Goal: Transaction & Acquisition: Purchase product/service

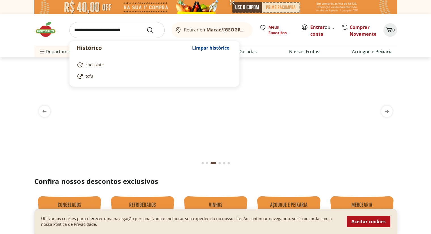
click at [97, 33] on input "search" at bounding box center [116, 30] width 95 height 16
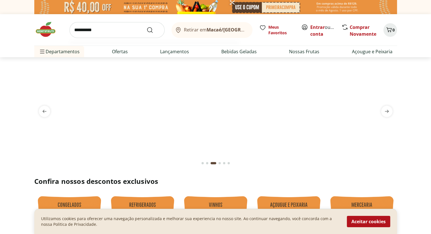
type input "**********"
click at [147, 27] on button "Submit Search" at bounding box center [154, 30] width 14 height 7
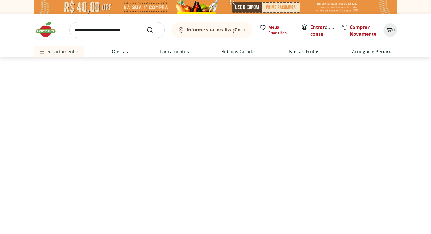
select select "**********"
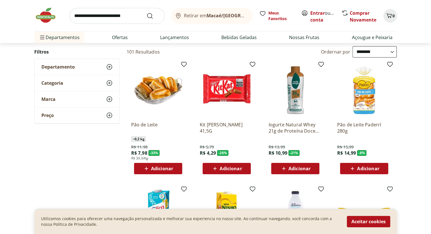
scroll to position [88, 0]
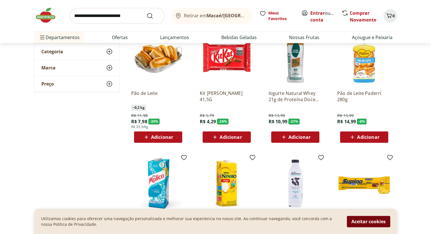
click at [371, 221] on button "Aceitar cookies" at bounding box center [368, 221] width 43 height 11
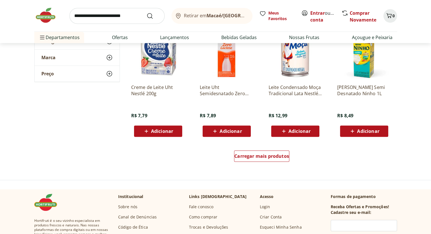
scroll to position [346, 0]
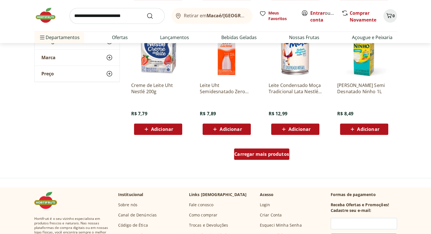
click at [272, 155] on span "Carregar mais produtos" at bounding box center [261, 154] width 55 height 5
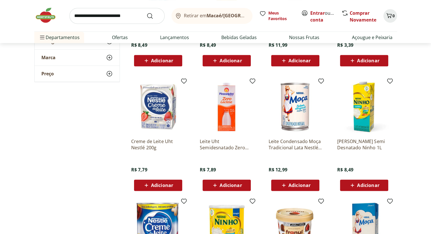
scroll to position [291, 0]
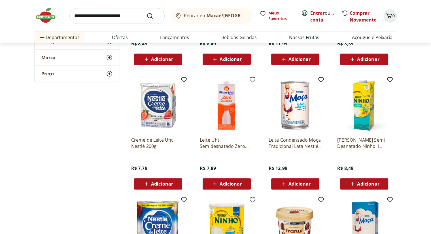
click at [228, 185] on span "Adicionar" at bounding box center [231, 184] width 22 height 5
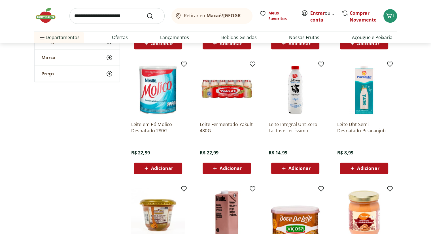
scroll to position [546, 0]
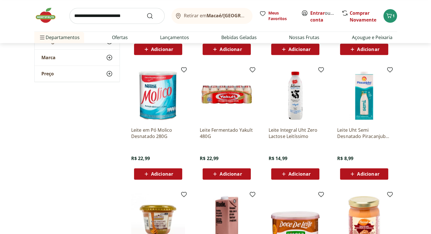
click at [152, 173] on span "Adicionar" at bounding box center [162, 174] width 22 height 5
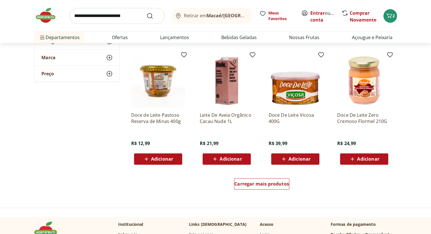
scroll to position [687, 0]
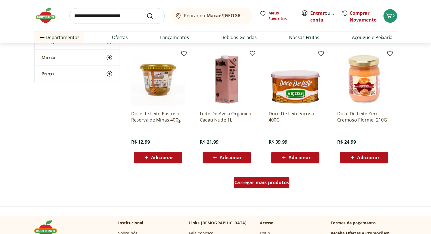
click at [277, 177] on div "Carregar mais produtos" at bounding box center [261, 182] width 55 height 11
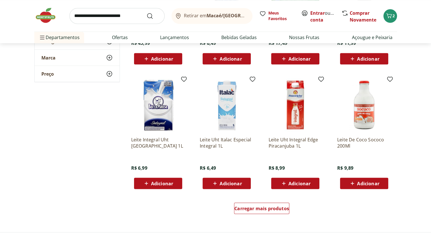
scroll to position [1053, 0]
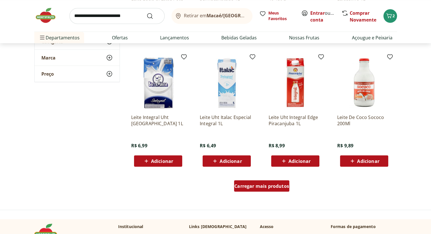
click at [275, 181] on div "Carregar mais produtos" at bounding box center [261, 185] width 55 height 11
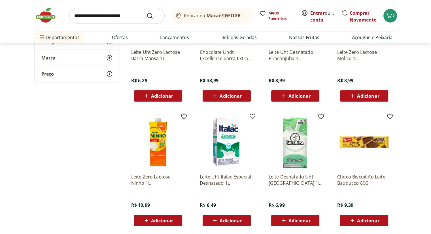
scroll to position [1410, 0]
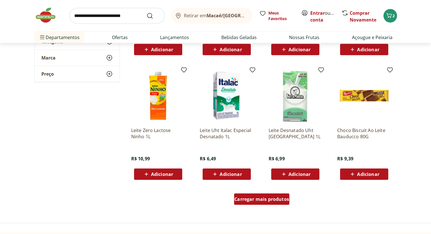
click at [267, 197] on span "Carregar mais produtos" at bounding box center [261, 199] width 55 height 5
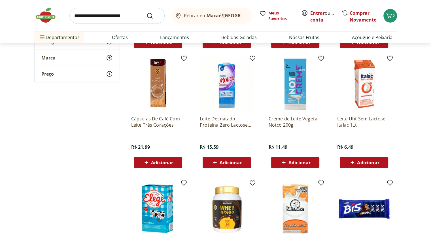
scroll to position [1544, 0]
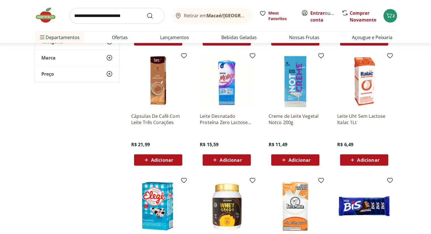
click at [361, 163] on span "Adicionar" at bounding box center [364, 160] width 30 height 7
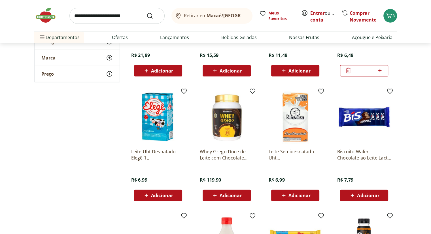
scroll to position [1636, 0]
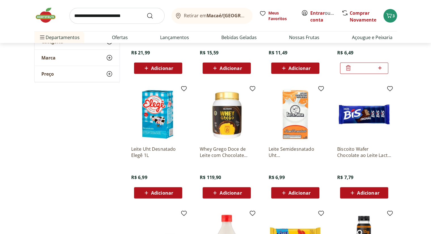
click at [225, 128] on img at bounding box center [227, 115] width 54 height 54
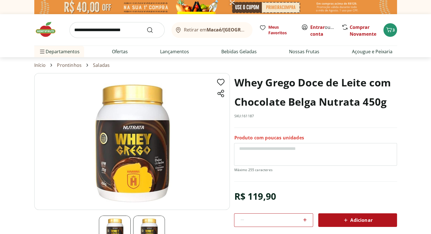
select select "**********"
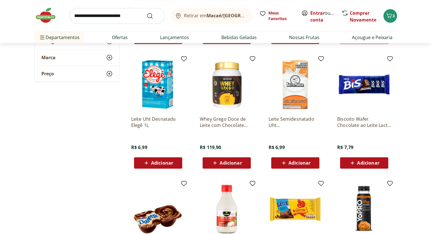
scroll to position [2769, 0]
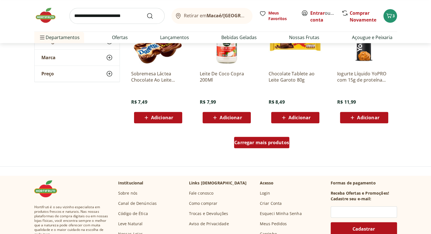
click at [253, 145] on div "Carregar mais produtos" at bounding box center [261, 142] width 55 height 11
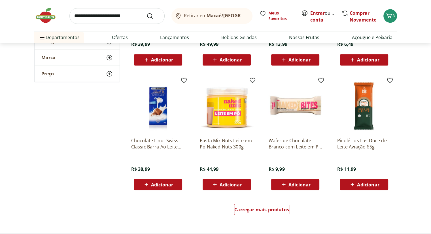
scroll to position [3143, 0]
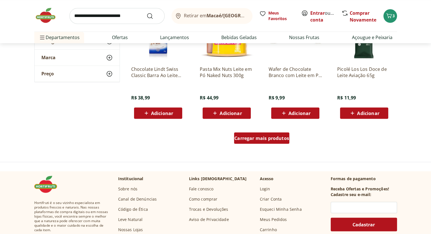
click at [280, 140] on span "Carregar mais produtos" at bounding box center [261, 138] width 55 height 5
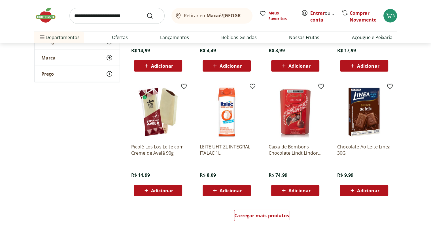
scroll to position [3479, 0]
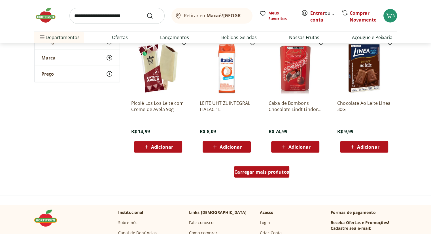
click at [274, 175] on div "Carregar mais produtos" at bounding box center [261, 171] width 55 height 11
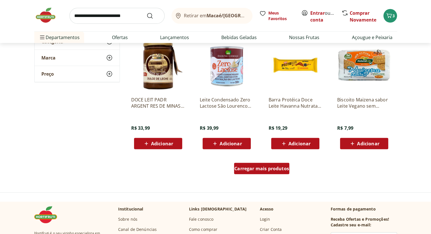
scroll to position [3876, 0]
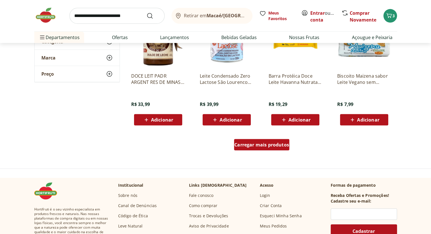
click at [256, 143] on span "Carregar mais produtos" at bounding box center [261, 145] width 55 height 5
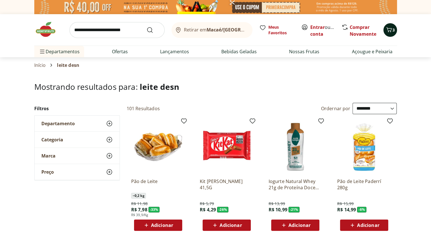
click at [391, 31] on icon "Carrinho" at bounding box center [389, 29] width 7 height 7
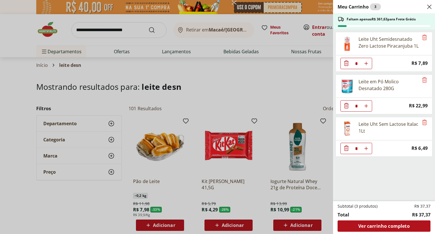
click at [348, 130] on img at bounding box center [348, 129] width 16 height 16
click at [371, 125] on div "Leite Uht Sem Lactose Italac 1Lt" at bounding box center [389, 128] width 60 height 14
click at [338, 130] on div "Leite Uht Sem Lactose Italac 1Lt" at bounding box center [377, 128] width 83 height 23
click at [330, 103] on div "Meu Carrinho 3 Faltam apenas R$ 361,63 para Frete Grátis Leite Uht Semidesnatad…" at bounding box center [217, 117] width 435 height 234
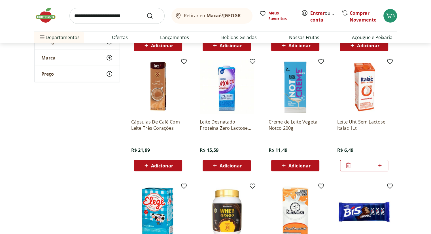
scroll to position [1535, 0]
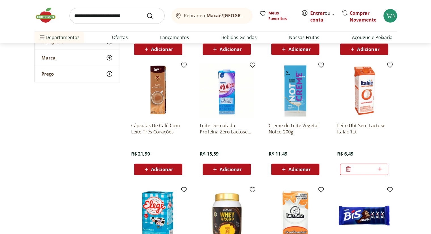
click at [370, 106] on img at bounding box center [364, 91] width 54 height 54
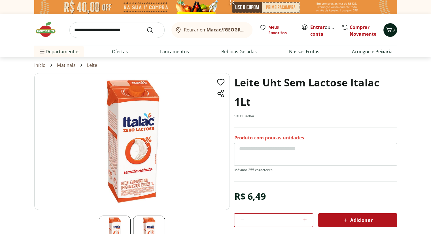
click at [392, 29] on icon "Carrinho" at bounding box center [389, 29] width 7 height 7
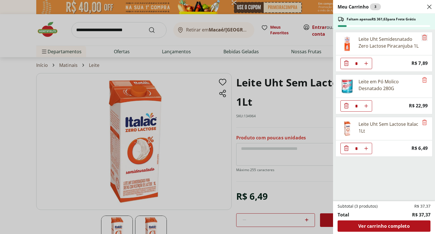
click at [422, 37] on icon "Remove" at bounding box center [425, 37] width 7 height 7
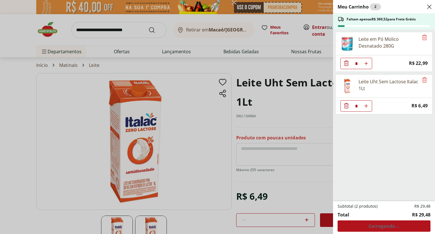
click at [367, 66] on icon "Aumentar Quantidade" at bounding box center [366, 63] width 5 height 5
type input "*"
click at [120, 32] on div "Meu Carrinho 3 Faltam apenas R$ 363,03 para Frete Grátis Leite em Pó Molico Des…" at bounding box center [217, 117] width 435 height 234
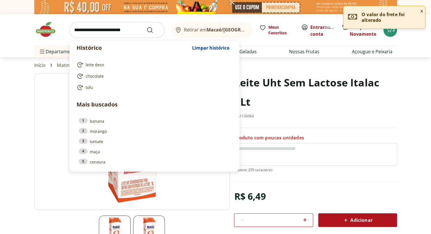
click at [120, 32] on input "search" at bounding box center [116, 30] width 95 height 16
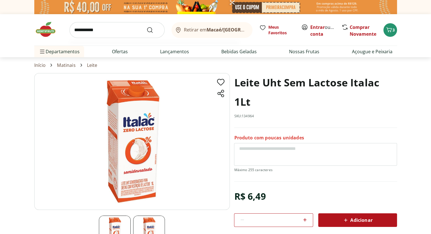
type input "**********"
click at [147, 27] on button "Submit Search" at bounding box center [154, 30] width 14 height 7
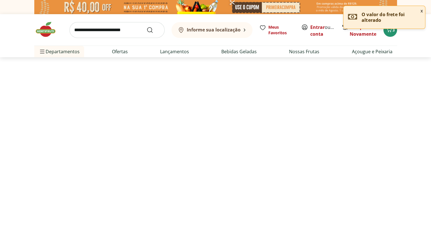
select select "**********"
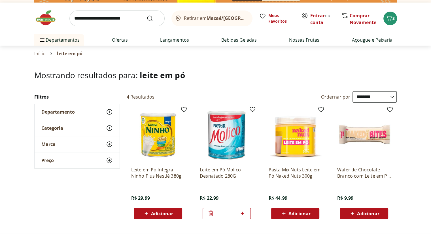
scroll to position [12, 0]
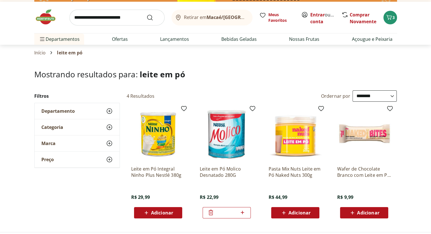
click at [229, 145] on img at bounding box center [227, 134] width 54 height 54
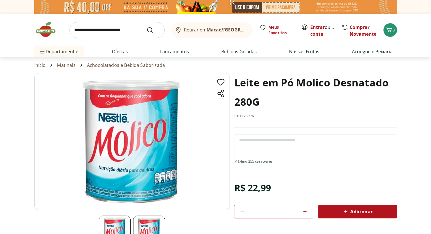
click at [50, 33] on img at bounding box center [48, 29] width 28 height 17
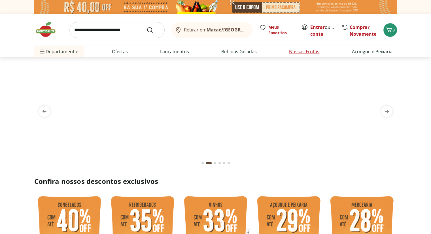
click at [299, 53] on link "Nossas Frutas" at bounding box center [304, 51] width 30 height 7
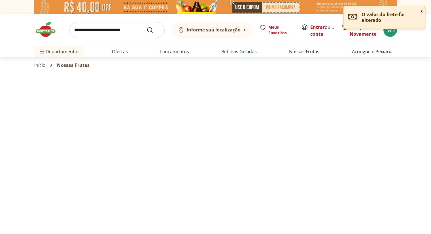
select select "**********"
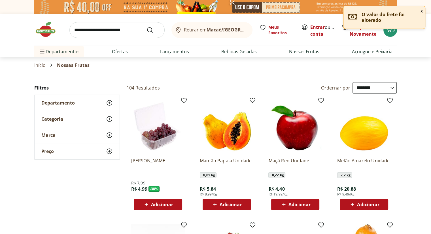
click at [396, 71] on section "Início Nossas Frutas" at bounding box center [215, 65] width 363 height 16
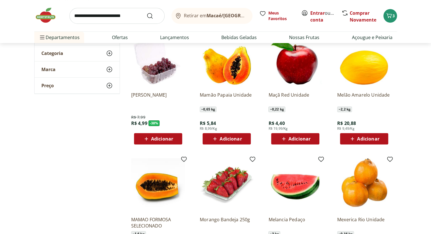
scroll to position [76, 0]
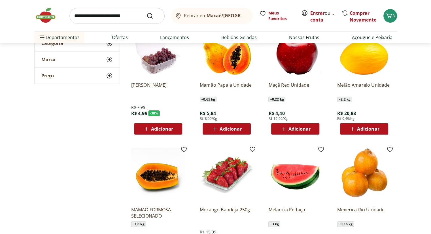
click at [238, 127] on span "Adicionar" at bounding box center [231, 129] width 22 height 5
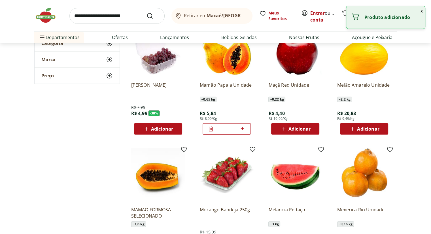
click at [241, 128] on icon at bounding box center [242, 128] width 3 height 3
type input "*"
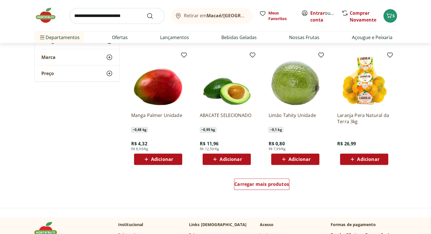
scroll to position [297, 0]
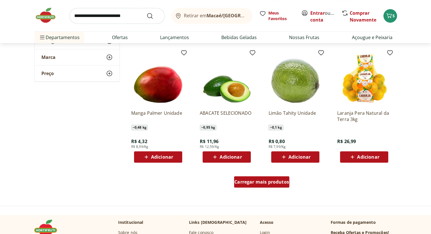
click at [275, 185] on div "Carregar mais produtos" at bounding box center [261, 181] width 55 height 11
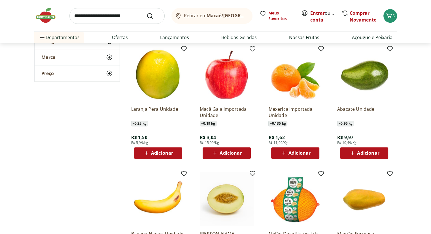
scroll to position [422, 0]
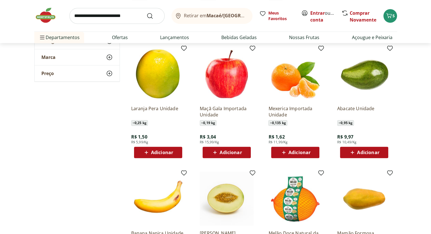
click at [285, 155] on icon at bounding box center [283, 152] width 7 height 7
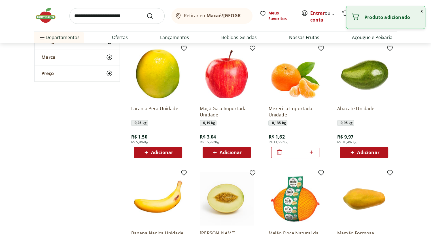
click at [311, 151] on icon at bounding box center [311, 152] width 3 height 3
type input "*"
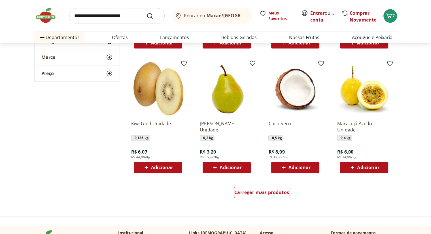
scroll to position [666, 0]
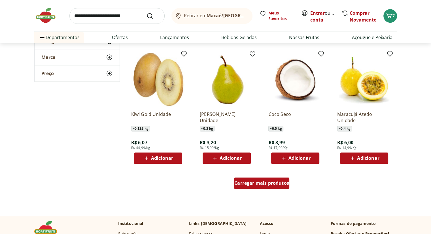
click at [252, 185] on span "Carregar mais produtos" at bounding box center [261, 183] width 55 height 5
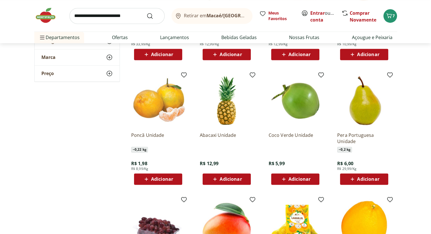
scroll to position [905, 0]
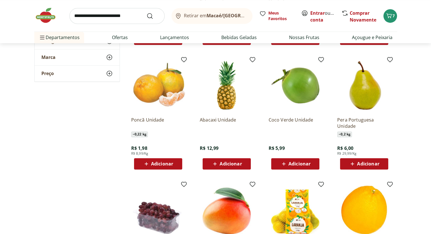
click at [166, 162] on span "Adicionar" at bounding box center [162, 164] width 22 height 5
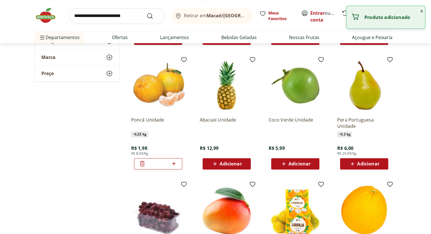
click at [175, 162] on icon at bounding box center [173, 163] width 7 height 7
type input "*"
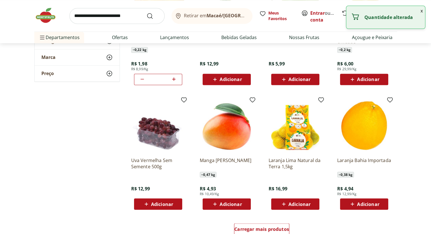
scroll to position [1026, 0]
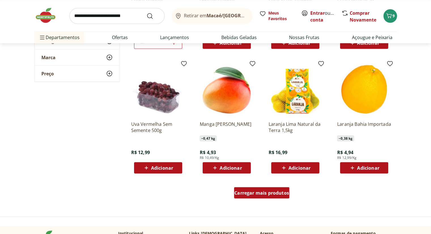
click at [268, 194] on span "Carregar mais produtos" at bounding box center [261, 193] width 55 height 5
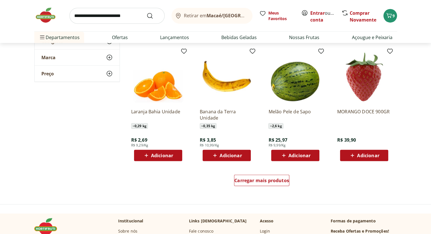
scroll to position [1416, 0]
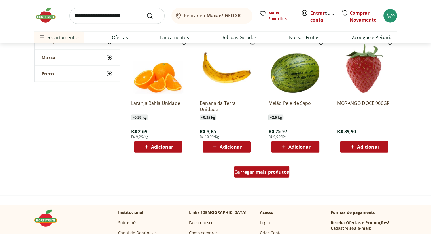
click at [284, 176] on div "Carregar mais produtos" at bounding box center [261, 171] width 55 height 11
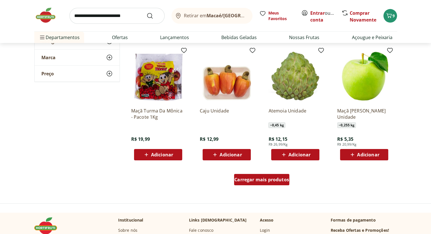
scroll to position [1779, 0]
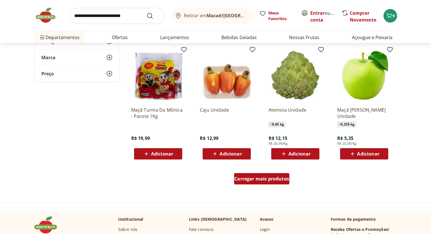
click at [263, 183] on div "Carregar mais produtos" at bounding box center [261, 178] width 55 height 11
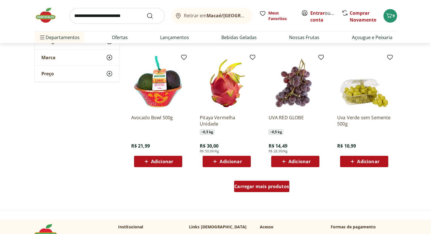
scroll to position [2142, 0]
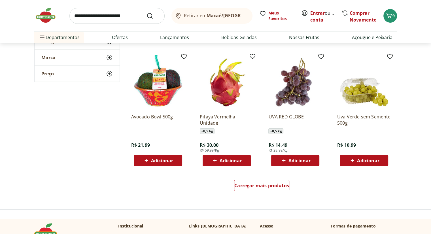
click at [355, 156] on div "Adicionar" at bounding box center [364, 161] width 39 height 10
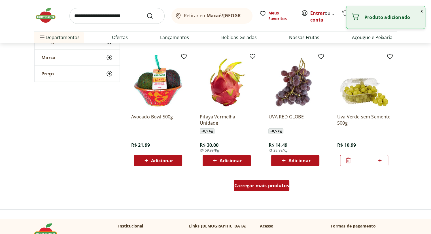
click at [272, 183] on span "Carregar mais produtos" at bounding box center [261, 185] width 55 height 5
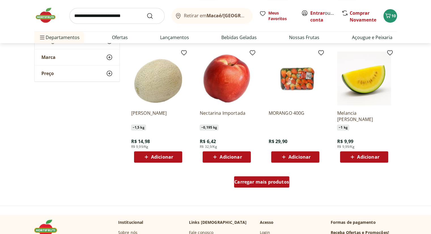
scroll to position [2516, 0]
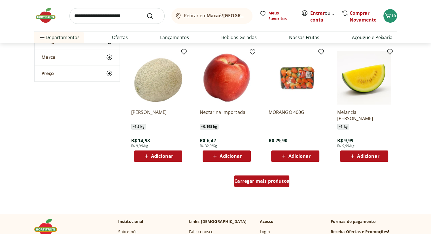
click at [272, 183] on span "Carregar mais produtos" at bounding box center [261, 181] width 55 height 5
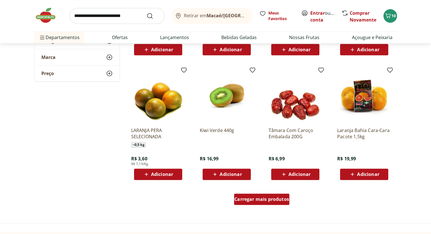
scroll to position [2879, 0]
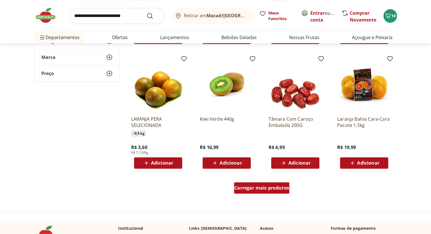
click at [272, 183] on div "Carregar mais produtos" at bounding box center [261, 187] width 55 height 11
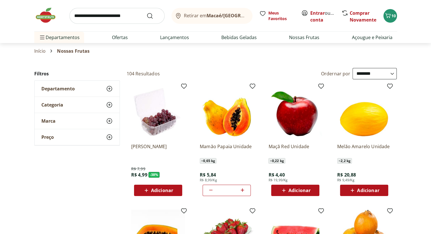
scroll to position [3, 0]
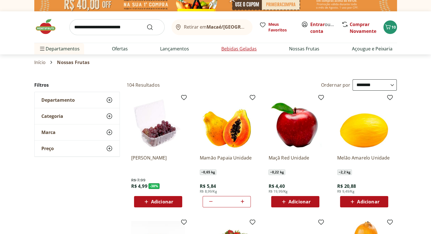
click at [248, 53] on li "Bebidas Geladas" at bounding box center [239, 48] width 45 height 11
click at [247, 50] on link "Bebidas Geladas" at bounding box center [238, 48] width 35 height 7
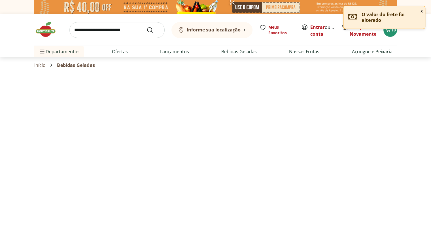
select select "**********"
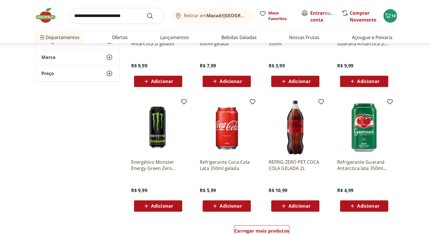
scroll to position [302, 0]
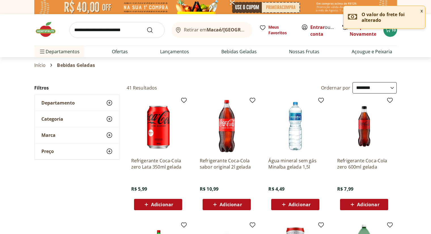
select select "**********"
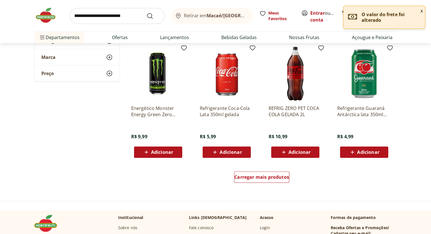
click at [266, 184] on link "Carregar mais produtos" at bounding box center [261, 179] width 55 height 14
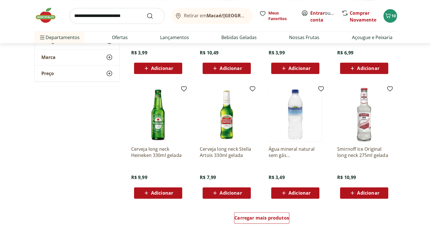
scroll to position [653, 0]
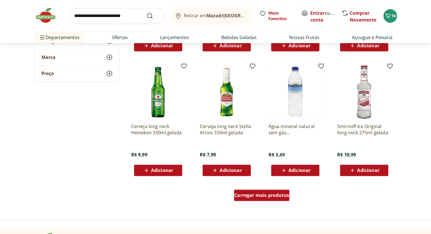
click at [271, 191] on div "Carregar mais produtos" at bounding box center [261, 195] width 55 height 11
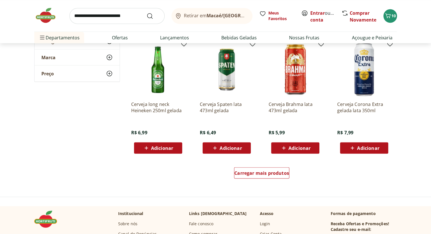
scroll to position [1047, 0]
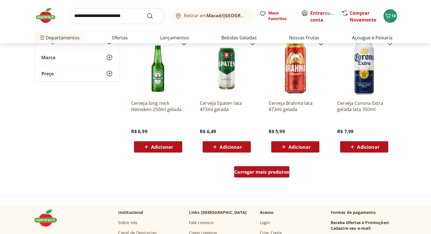
click at [270, 173] on span "Carregar mais produtos" at bounding box center [261, 172] width 55 height 5
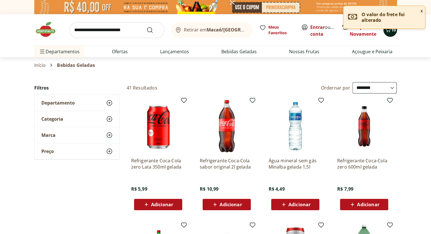
click at [390, 31] on icon "Carrinho" at bounding box center [388, 29] width 7 height 7
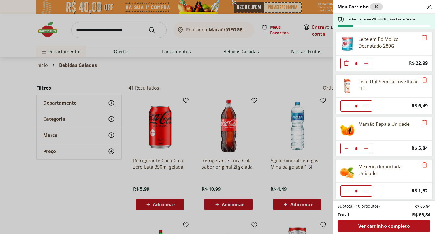
click at [285, 58] on div "Meu Carrinho 10 Faltam apenas R$ 333,16 para Frete Grátis Leite em Pó Molico De…" at bounding box center [217, 117] width 435 height 234
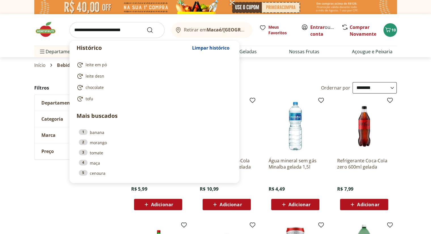
click at [130, 35] on input "search" at bounding box center [116, 30] width 95 height 16
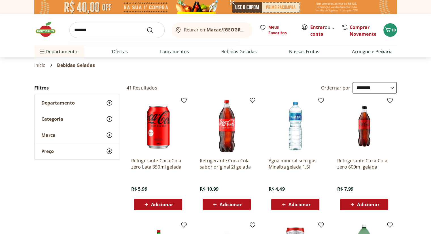
type input "*******"
click at [147, 27] on button "Submit Search" at bounding box center [154, 30] width 14 height 7
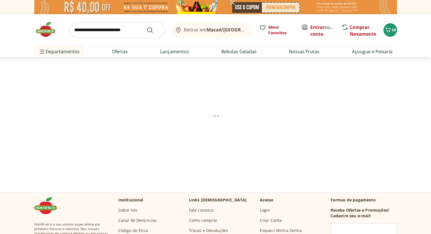
select select "**********"
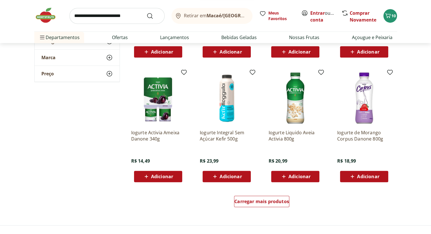
scroll to position [94, 0]
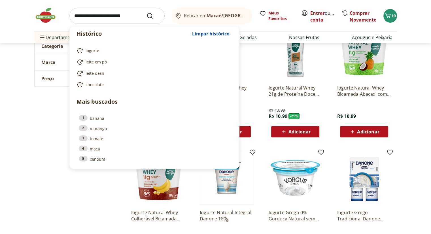
click at [127, 11] on input "search" at bounding box center [116, 16] width 95 height 16
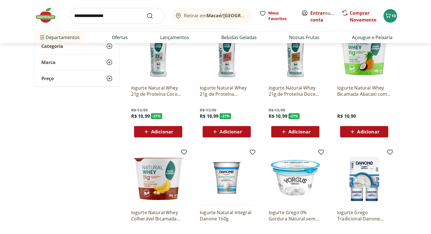
type input "**********"
click at [147, 12] on button "Submit Search" at bounding box center [154, 15] width 14 height 7
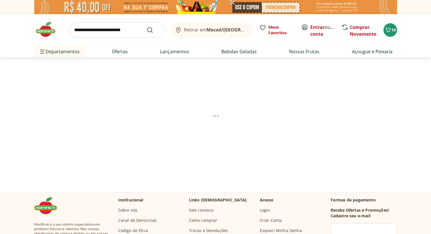
select select "**********"
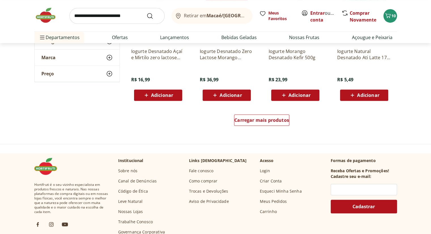
scroll to position [378, 0]
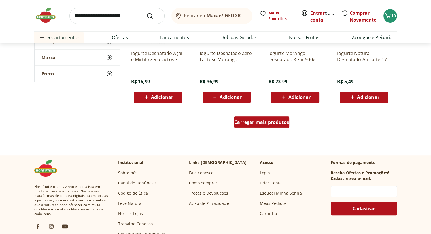
click at [253, 120] on span "Carregar mais produtos" at bounding box center [261, 122] width 55 height 5
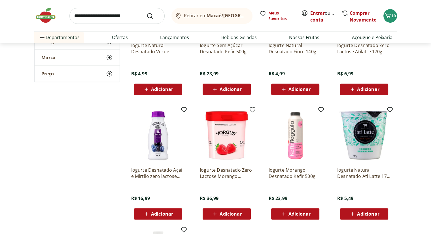
scroll to position [262, 0]
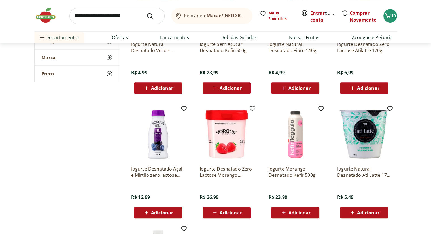
click at [370, 211] on span "Adicionar" at bounding box center [368, 213] width 22 height 5
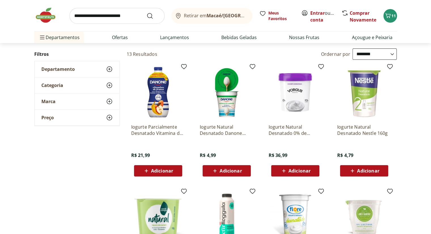
scroll to position [12, 0]
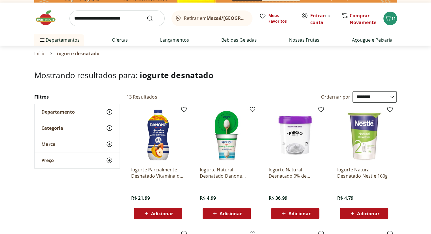
click at [366, 211] on span "Adicionar" at bounding box center [368, 213] width 22 height 5
click at [291, 122] on img at bounding box center [295, 135] width 54 height 54
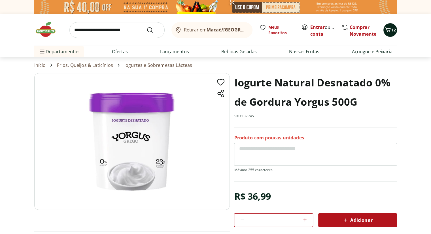
click at [394, 29] on span "12" at bounding box center [394, 29] width 5 height 5
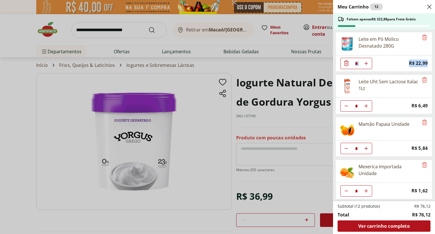
drag, startPoint x: 435, startPoint y: 53, endPoint x: 433, endPoint y: 59, distance: 6.7
click at [431, 59] on div "Meu Carrinho 12 Faltam apenas R$ 322,88 para Frete Grátis Leite em Pó Molico De…" at bounding box center [384, 117] width 102 height 234
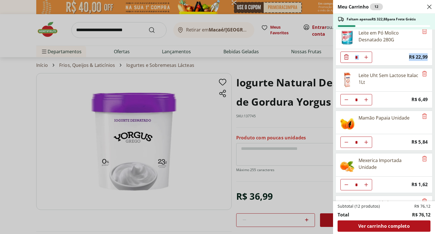
scroll to position [7, 0]
click at [381, 60] on div "* Price: R$ 22,99" at bounding box center [384, 56] width 97 height 16
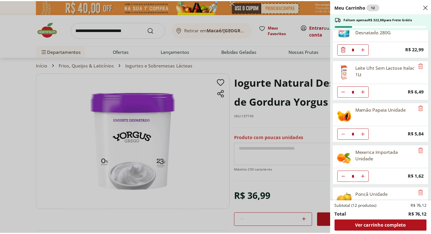
scroll to position [0, 0]
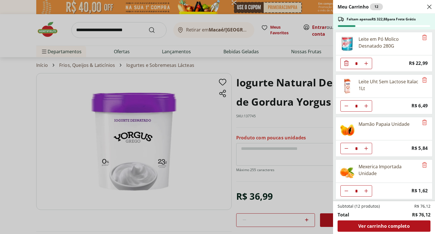
click at [270, 43] on div "Meu Carrinho 12 Faltam apenas R$ 322,88 para Frete Grátis Leite em Pó Molico De…" at bounding box center [217, 117] width 435 height 234
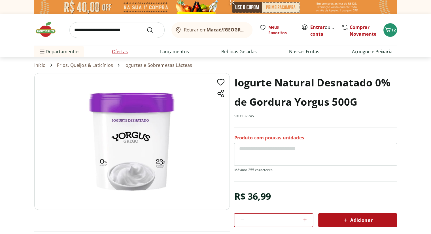
click at [124, 49] on link "Ofertas" at bounding box center [120, 51] width 16 height 7
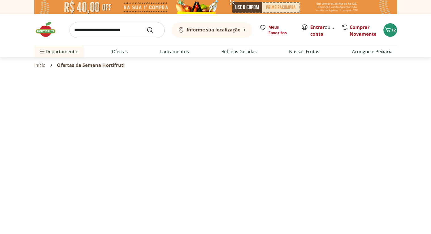
select select "**********"
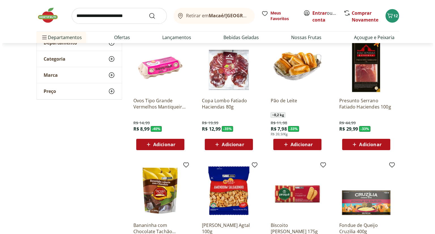
scroll to position [7, 0]
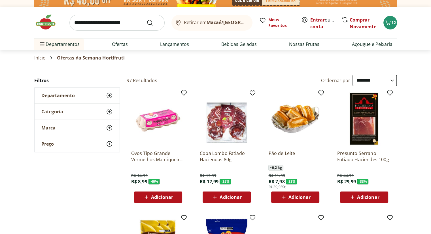
click at [219, 18] on button "Retirar em Macaé/RJ" at bounding box center [212, 23] width 81 height 16
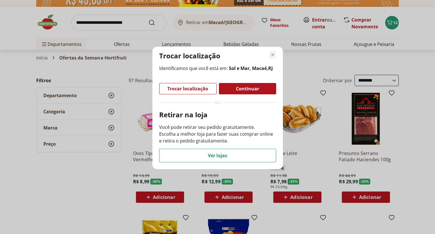
click at [273, 55] on use "Fechar modal de regionalização" at bounding box center [273, 55] width 4 height 4
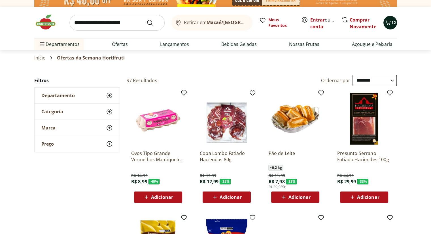
click at [388, 19] on icon "Carrinho" at bounding box center [388, 22] width 7 height 7
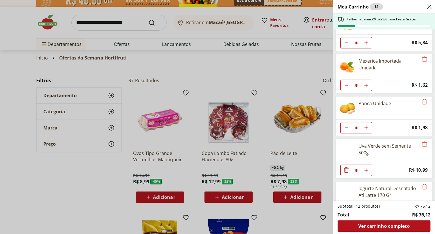
scroll to position [107, 0]
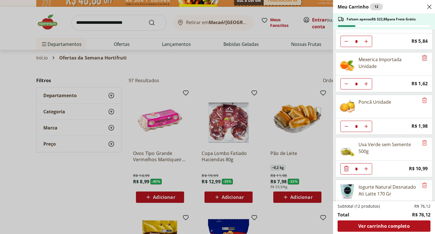
click at [423, 56] on icon "Remove" at bounding box center [425, 57] width 5 height 5
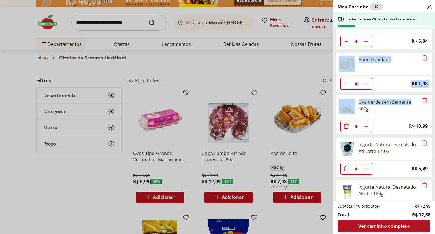
drag, startPoint x: 432, startPoint y: 103, endPoint x: 435, endPoint y: 38, distance: 65.3
click at [431, 38] on div "Meu Carrinho 10 Faltam apenas R$ 326,12 para Frete Grátis Leite em Pó Molico De…" at bounding box center [384, 117] width 102 height 234
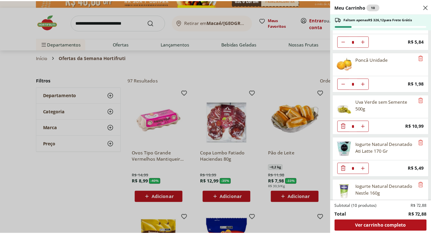
scroll to position [0, 0]
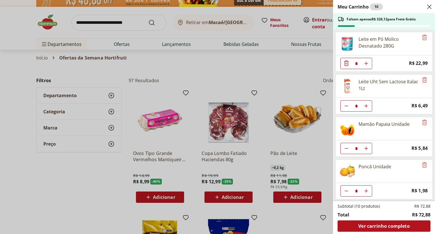
click at [428, 8] on use "Close" at bounding box center [429, 6] width 7 height 7
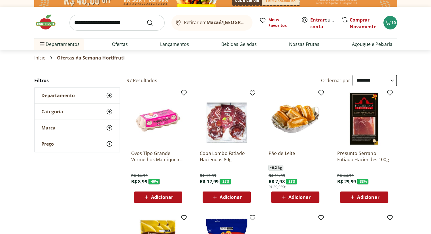
click at [217, 25] on div "Retirar em Macaé/RJ" at bounding box center [211, 22] width 72 height 7
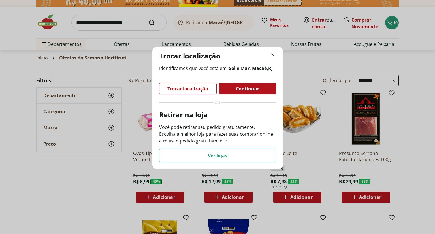
click at [234, 89] on div "Continuar" at bounding box center [247, 88] width 57 height 11
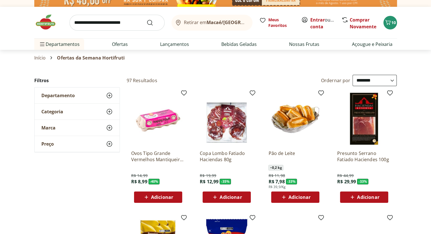
click at [234, 22] on b "Macaé/[GEOGRAPHIC_DATA]" at bounding box center [239, 22] width 64 height 6
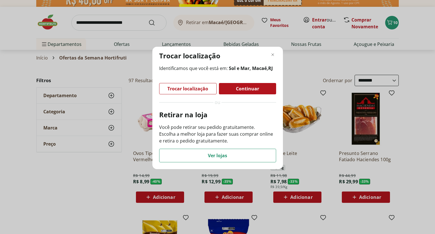
click at [227, 69] on span "Identificamos que você está em: Sol e Mar, Macaé , RJ" at bounding box center [217, 68] width 117 height 7
click at [245, 90] on span "Continuar" at bounding box center [247, 88] width 23 height 5
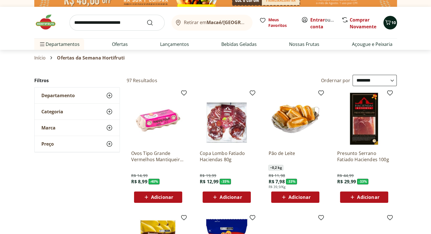
click at [394, 21] on span "10" at bounding box center [394, 22] width 5 height 5
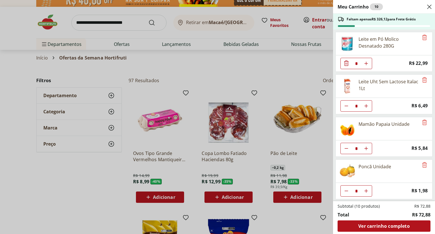
click at [277, 59] on div "Meu Carrinho 10 Faltam apenas R$ 326,12 para Frete Grátis Leite em Pó Molico De…" at bounding box center [217, 117] width 435 height 234
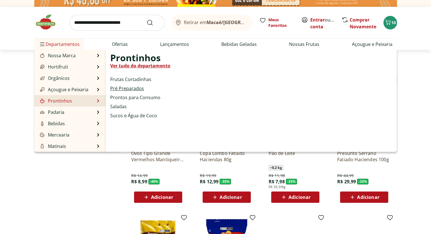
click at [137, 88] on link "Pré Preparados" at bounding box center [127, 88] width 34 height 7
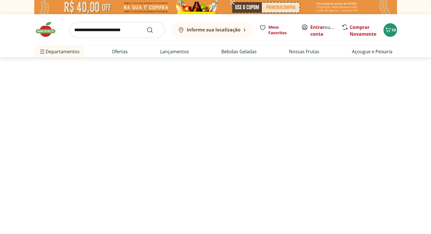
select select "**********"
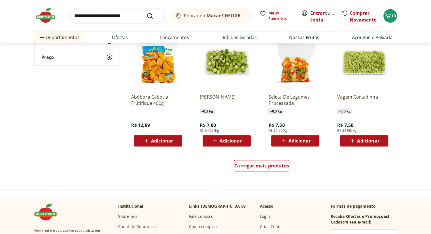
scroll to position [314, 0]
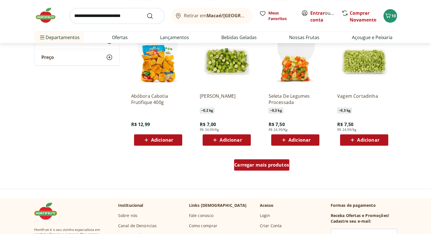
click at [273, 165] on span "Carregar mais produtos" at bounding box center [261, 165] width 55 height 5
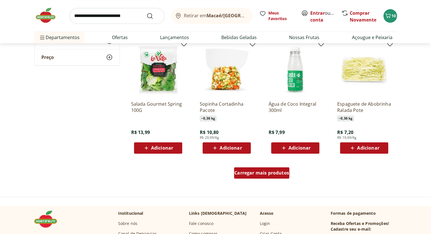
scroll to position [677, 0]
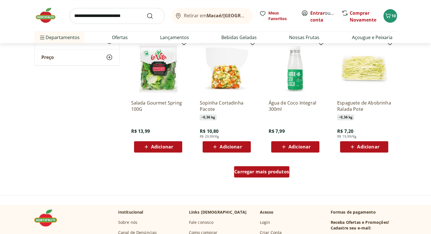
click at [275, 171] on span "Carregar mais produtos" at bounding box center [261, 172] width 55 height 5
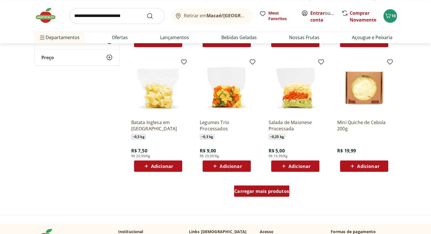
scroll to position [1029, 0]
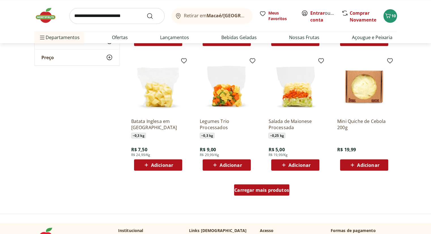
click at [276, 188] on span "Carregar mais produtos" at bounding box center [261, 190] width 55 height 5
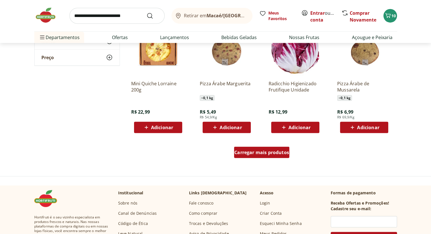
scroll to position [1437, 0]
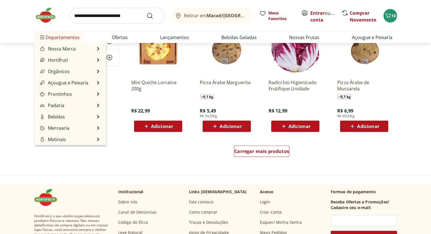
click at [47, 35] on span "Departamentos" at bounding box center [59, 38] width 41 height 14
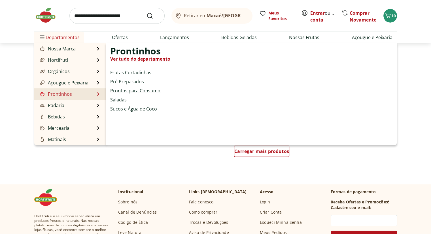
click at [137, 89] on link "Prontos para Consumo" at bounding box center [135, 90] width 50 height 7
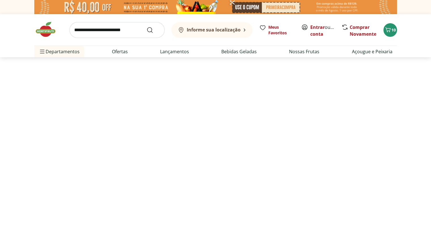
select select "**********"
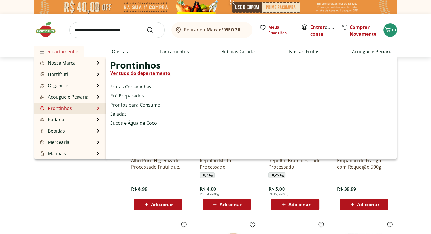
click at [126, 88] on link "Frutas Cortadinhas" at bounding box center [130, 86] width 41 height 7
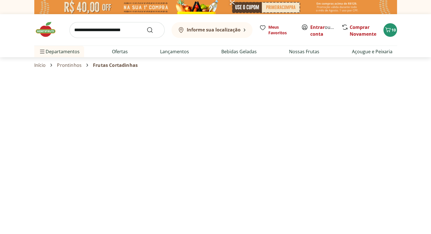
select select "**********"
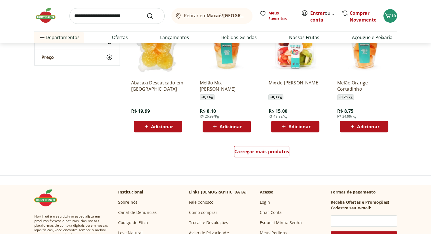
scroll to position [329, 0]
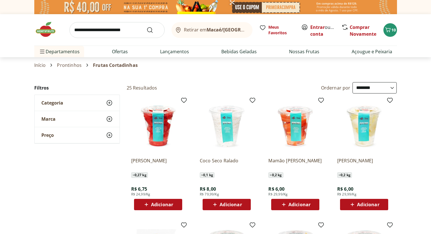
select select "**********"
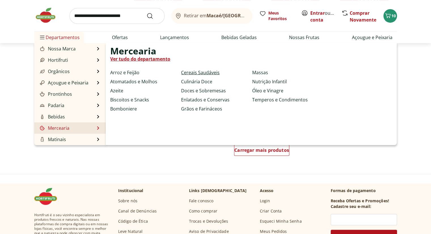
click at [213, 73] on link "Cereais Saudáveis" at bounding box center [200, 72] width 39 height 7
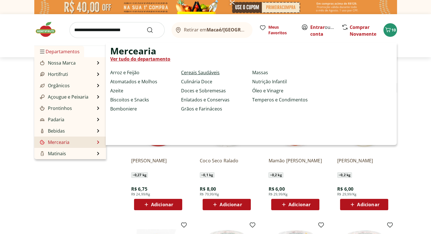
select select "**********"
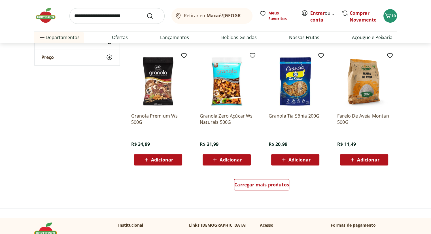
scroll to position [295, 0]
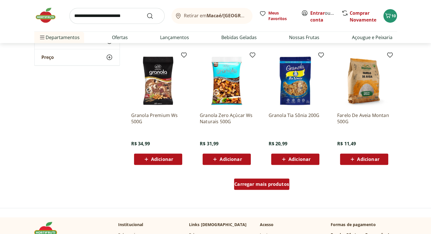
click at [283, 182] on span "Carregar mais produtos" at bounding box center [261, 184] width 55 height 5
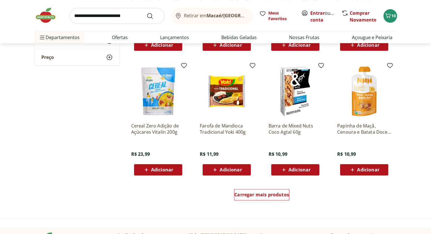
scroll to position [644, 0]
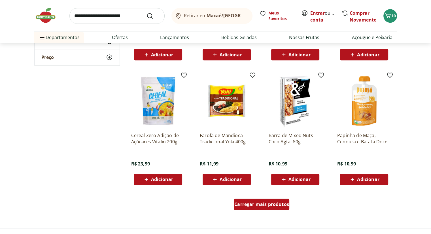
click at [278, 202] on span "Carregar mais produtos" at bounding box center [261, 204] width 55 height 5
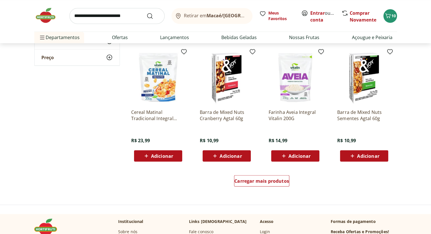
scroll to position [1065, 0]
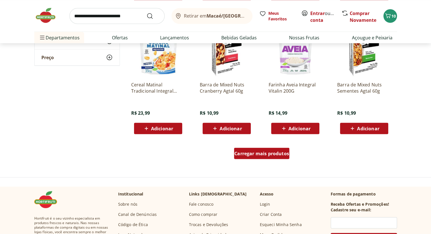
click at [265, 151] on span "Carregar mais produtos" at bounding box center [261, 153] width 55 height 5
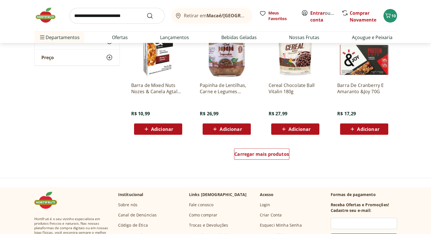
scroll to position [1436, 0]
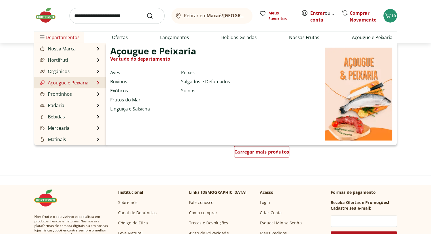
click at [90, 83] on li "Açougue e Peixaria Açougue e Peixaria Ver tudo do departamento Aves Bovinos Exó…" at bounding box center [70, 82] width 72 height 11
click at [118, 72] on link "Aves" at bounding box center [115, 72] width 10 height 7
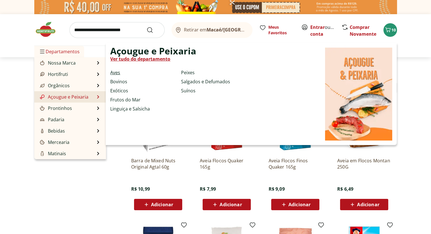
select select "**********"
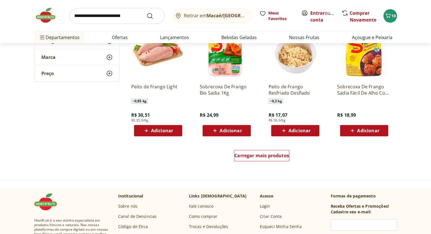
scroll to position [325, 0]
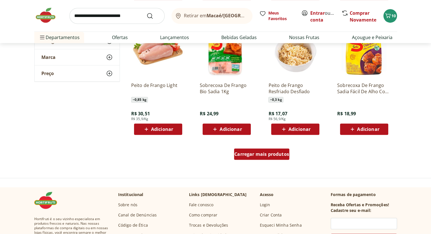
click at [279, 150] on div "Carregar mais produtos" at bounding box center [261, 154] width 55 height 11
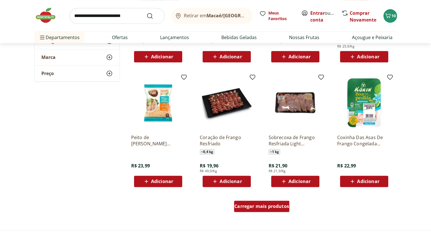
scroll to position [654, 0]
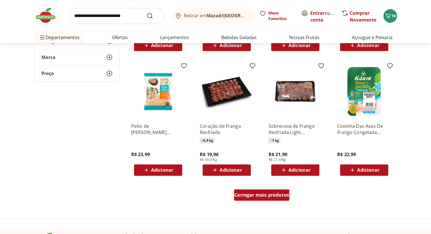
click at [262, 196] on span "Carregar mais produtos" at bounding box center [261, 195] width 55 height 5
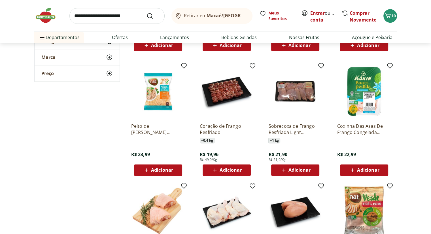
click at [159, 102] on img at bounding box center [158, 92] width 54 height 54
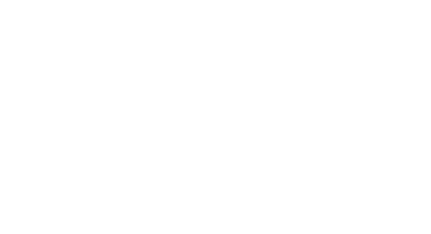
select select "**********"
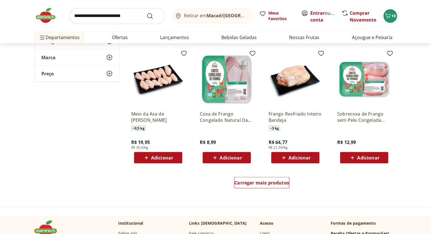
scroll to position [1039, 0]
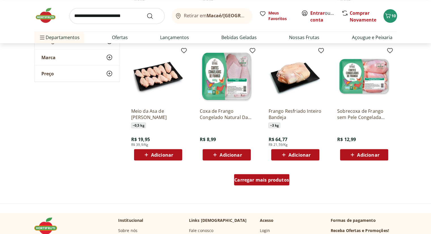
click at [259, 180] on span "Carregar mais produtos" at bounding box center [261, 179] width 55 height 5
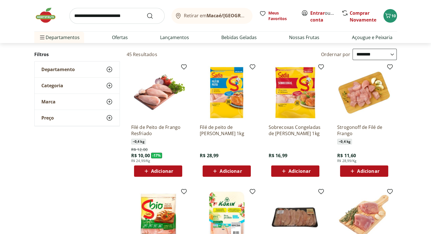
scroll to position [0, 0]
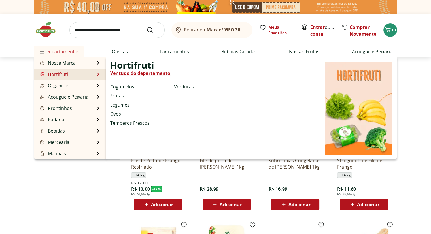
click at [120, 94] on link "Frutas" at bounding box center [117, 95] width 14 height 7
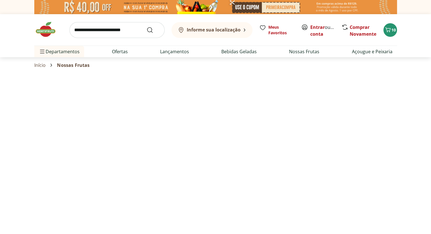
select select "**********"
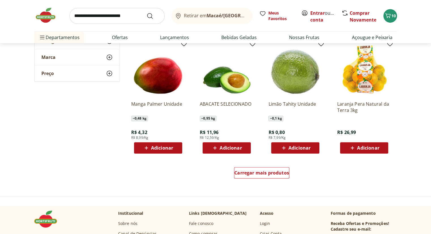
scroll to position [318, 0]
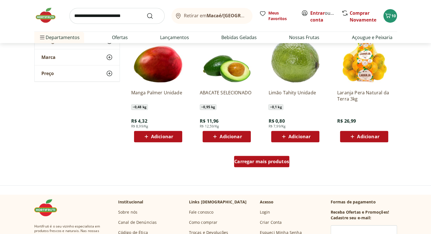
click at [248, 163] on span "Carregar mais produtos" at bounding box center [261, 161] width 55 height 5
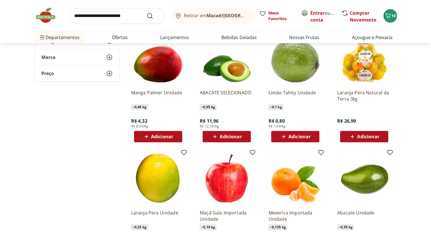
click at [162, 140] on span "Adicionar" at bounding box center [158, 136] width 30 height 7
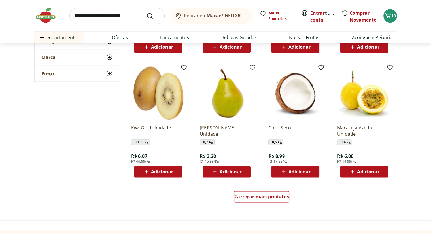
scroll to position [659, 0]
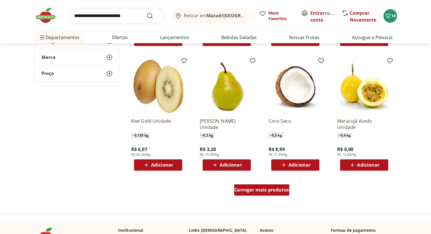
click at [271, 186] on div "Carregar mais produtos" at bounding box center [261, 189] width 55 height 11
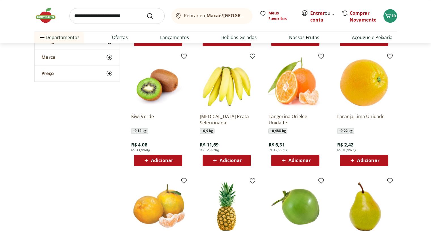
scroll to position [795, 0]
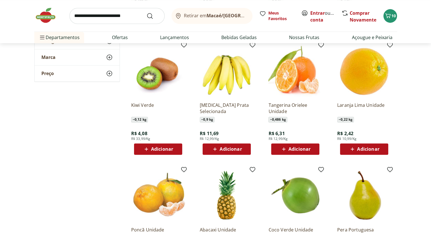
click at [156, 151] on span "Adicionar" at bounding box center [162, 149] width 22 height 5
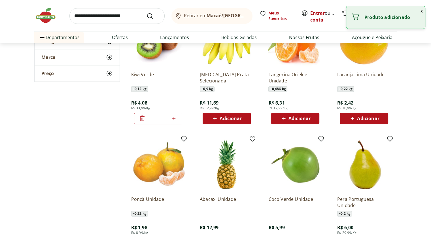
scroll to position [850, 0]
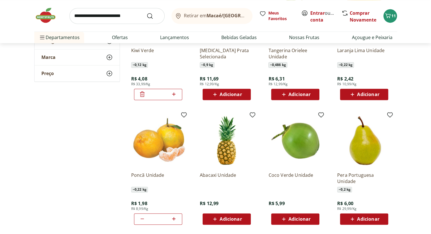
click at [177, 93] on icon at bounding box center [173, 94] width 7 height 7
type input "*"
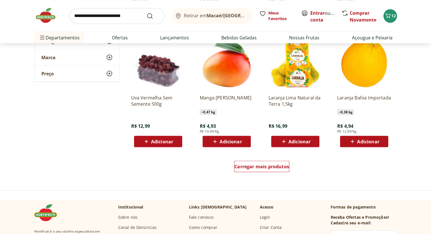
scroll to position [1054, 0]
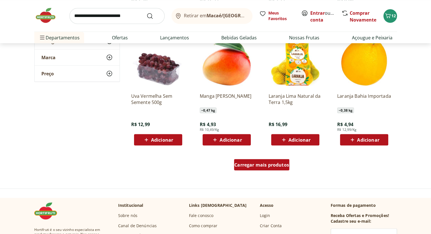
click at [264, 160] on div "Carregar mais produtos" at bounding box center [261, 164] width 55 height 11
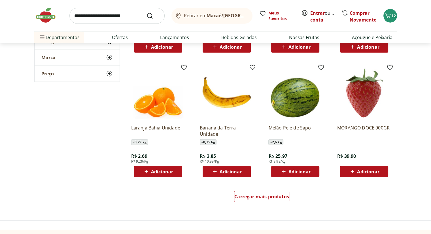
scroll to position [1404, 0]
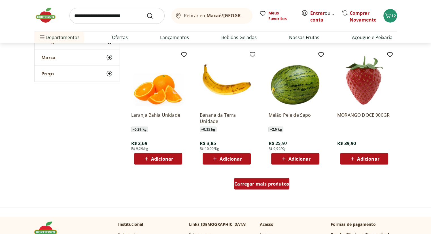
click at [258, 182] on span "Carregar mais produtos" at bounding box center [261, 184] width 55 height 5
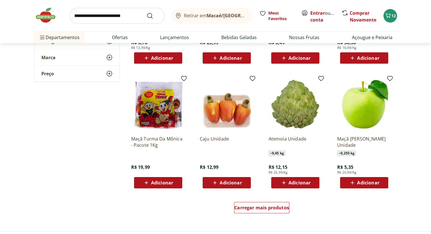
scroll to position [1765, 0]
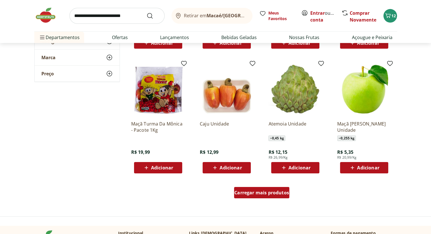
click at [276, 191] on span "Carregar mais produtos" at bounding box center [261, 193] width 55 height 5
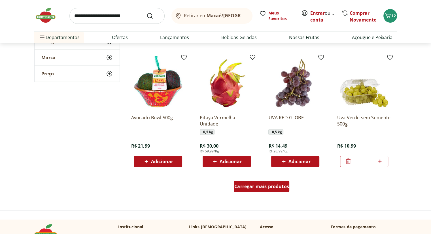
scroll to position [2151, 0]
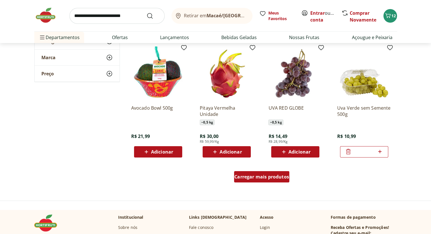
click at [270, 172] on div "Carregar mais produtos" at bounding box center [261, 176] width 55 height 11
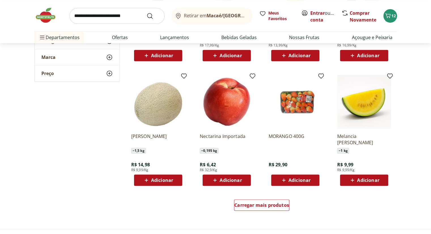
scroll to position [2511, 0]
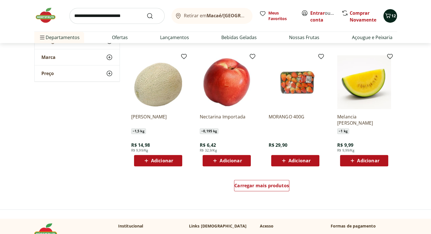
click at [391, 21] on button "12" at bounding box center [391, 16] width 14 height 14
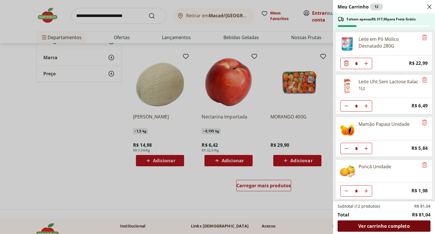
click at [388, 224] on span "Ver carrinho completo" at bounding box center [384, 226] width 51 height 5
click at [138, 20] on div "Meu Carrinho 12 Faltam apenas R$ 317,96 para Frete Grátis Leite em Pó Molico De…" at bounding box center [217, 117] width 435 height 234
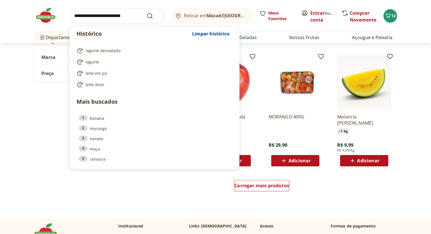
click at [119, 17] on input "search" at bounding box center [116, 16] width 95 height 16
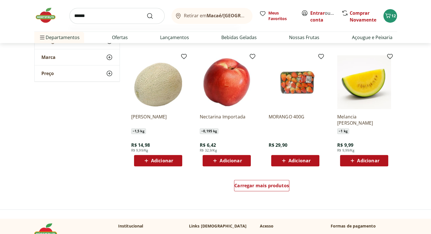
type input "*******"
click button "Submit Search" at bounding box center [154, 15] width 14 height 7
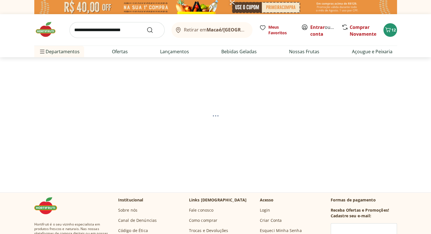
select select "**********"
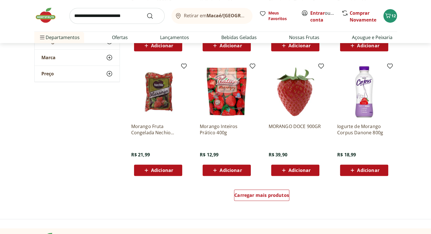
scroll to position [306, 0]
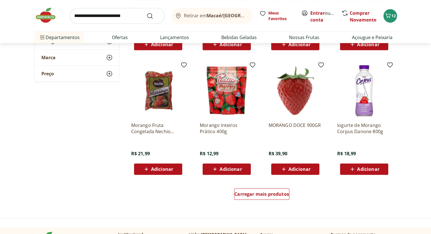
click at [236, 171] on span "Adicionar" at bounding box center [231, 169] width 22 height 5
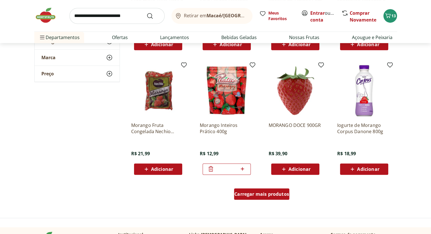
click at [256, 196] on span "Carregar mais produtos" at bounding box center [261, 194] width 55 height 5
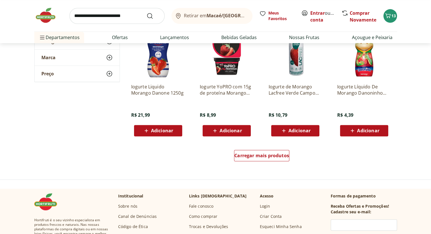
scroll to position [715, 0]
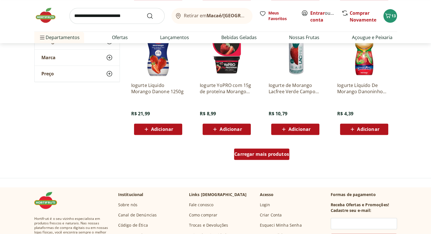
click at [281, 157] on div "Carregar mais produtos" at bounding box center [261, 154] width 55 height 11
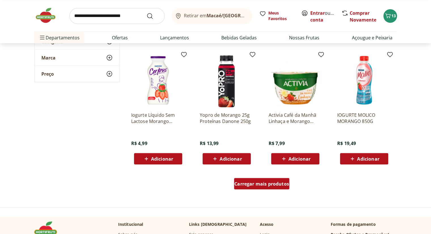
scroll to position [1067, 0]
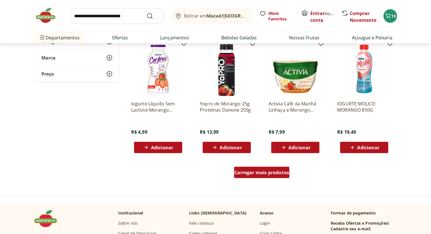
click at [276, 172] on span "Carregar mais produtos" at bounding box center [261, 172] width 55 height 5
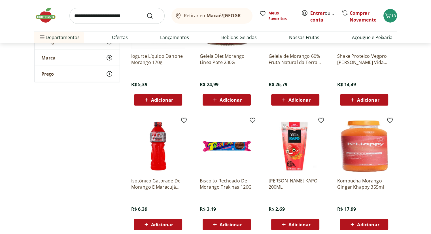
scroll to position [1408, 0]
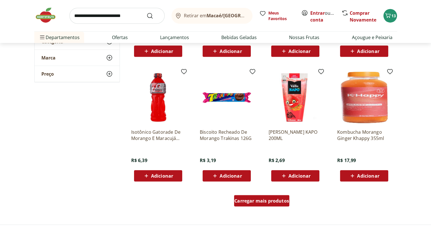
click at [282, 202] on span "Carregar mais produtos" at bounding box center [261, 201] width 55 height 5
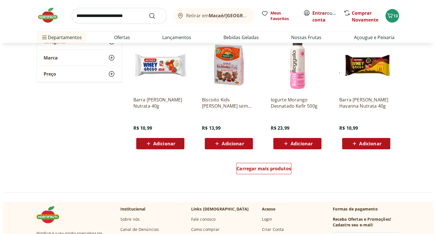
scroll to position [1817, 0]
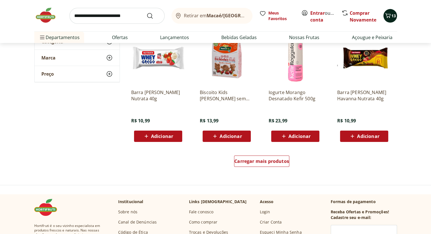
click at [388, 14] on icon "Carrinho" at bounding box center [388, 15] width 7 height 7
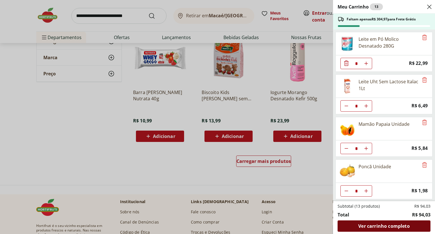
click at [377, 225] on span "Ver carrinho completo" at bounding box center [384, 226] width 51 height 5
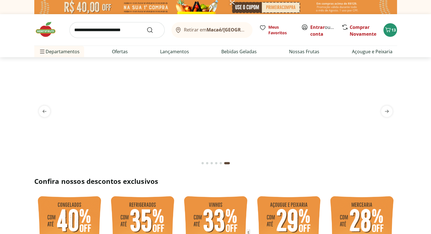
click at [27, 38] on div "Retirar em Macaé/RJ Meus Favoritos Entrar ou Criar conta Comprar Novamente 13 D…" at bounding box center [216, 35] width 386 height 43
click at [198, 32] on span "Retirar em Macaé/[GEOGRAPHIC_DATA]" at bounding box center [215, 29] width 63 height 5
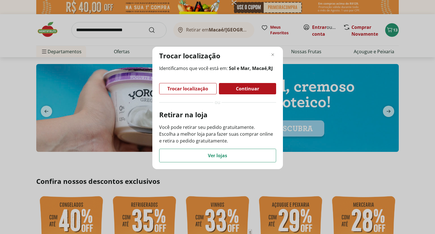
click at [253, 69] on b "Sol e Mar, Macaé , RJ" at bounding box center [251, 68] width 44 height 6
click at [195, 89] on span "Trocar localização" at bounding box center [188, 88] width 41 height 5
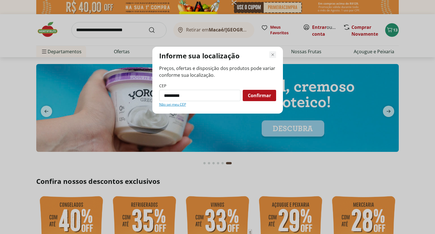
click at [273, 55] on use "Fechar modal de regionalização" at bounding box center [273, 55] width 4 height 4
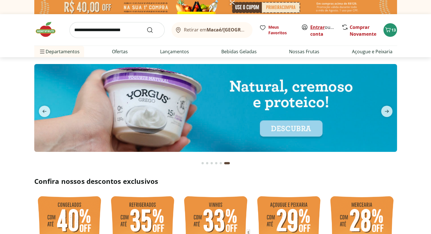
click at [318, 26] on link "Entrar" at bounding box center [317, 27] width 14 height 6
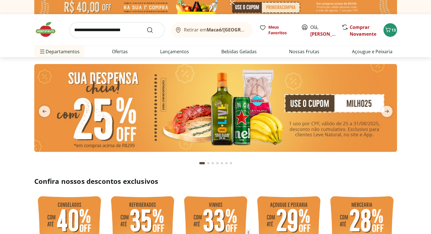
click at [240, 25] on button "Retirar em Macaé/[GEOGRAPHIC_DATA]" at bounding box center [212, 30] width 81 height 16
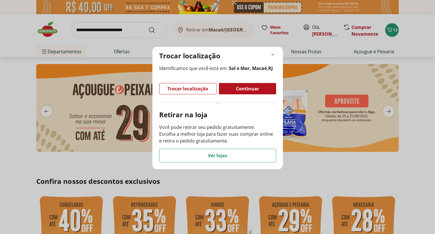
click at [321, 29] on div "Trocar localização Identificamos que você está em: [PERSON_NAME] e Mar, [PERSON…" at bounding box center [217, 117] width 435 height 234
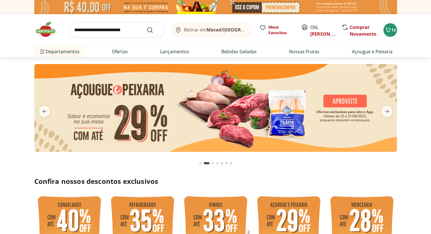
click at [309, 26] on div "[PERSON_NAME]" at bounding box center [318, 30] width 34 height 12
click at [317, 32] on link "[PERSON_NAME]" at bounding box center [328, 34] width 37 height 6
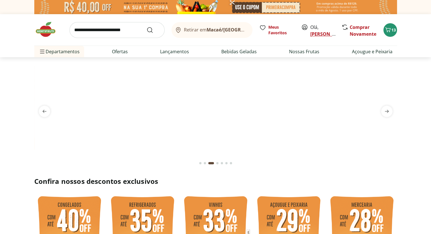
click at [319, 37] on link "[PERSON_NAME]" at bounding box center [328, 34] width 37 height 6
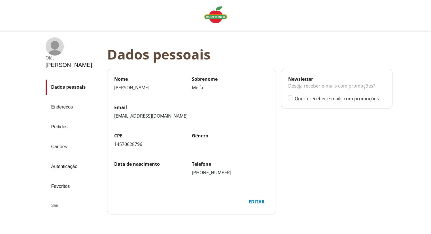
click at [66, 100] on link "Endereços" at bounding box center [74, 107] width 57 height 15
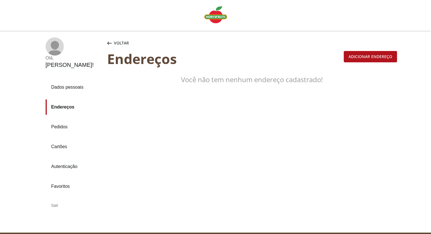
click at [367, 59] on div "Adicionar endereço" at bounding box center [370, 56] width 53 height 11
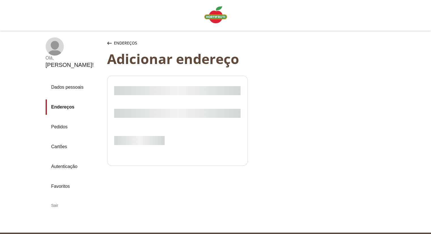
select select "***"
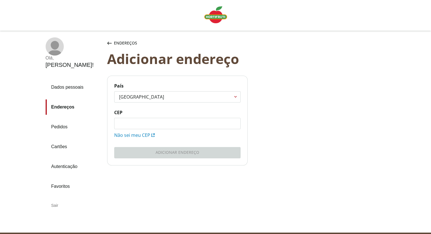
click at [179, 122] on input "CEP" at bounding box center [178, 123] width 126 height 11
type input "*********"
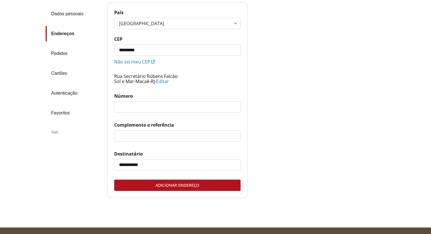
scroll to position [84, 0]
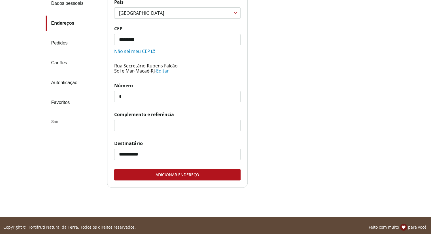
type input "**"
type input "*******"
type input "**"
click at [170, 156] on input "**********" at bounding box center [178, 154] width 126 height 11
type input "**********"
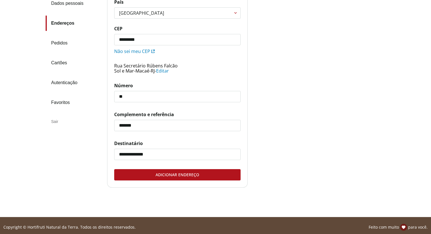
click at [128, 177] on div "Adicionar endereço" at bounding box center [178, 175] width 126 height 11
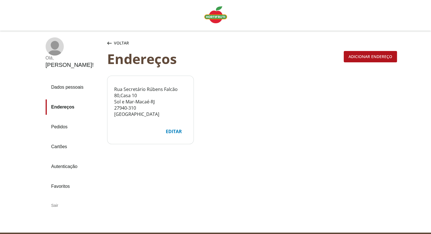
click at [62, 119] on link "Pedidos" at bounding box center [74, 126] width 57 height 15
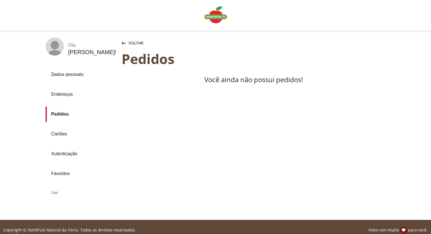
click at [130, 42] on span "Voltar" at bounding box center [135, 43] width 15 height 6
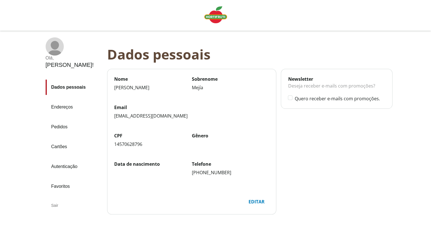
click at [223, 14] on img "Linha de sessão" at bounding box center [215, 14] width 23 height 17
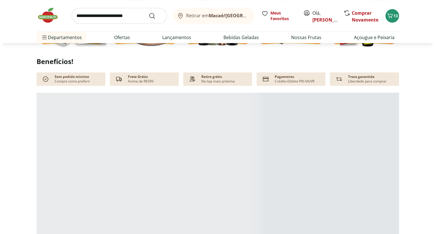
scroll to position [255, 0]
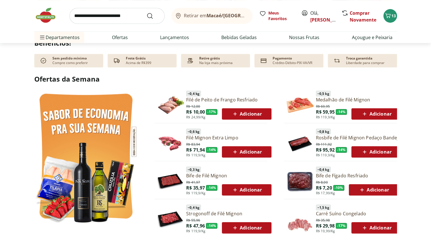
click at [63, 57] on p "Sem pedido mínimo" at bounding box center [69, 58] width 34 height 5
click at [160, 58] on div "Frete Grátis Acima de R$399" at bounding box center [142, 61] width 69 height 14
click at [128, 62] on p "Acima de R$399" at bounding box center [139, 63] width 26 height 5
click at [395, 15] on span "13" at bounding box center [394, 15] width 5 height 5
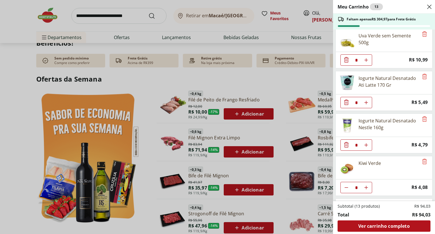
scroll to position [210, 0]
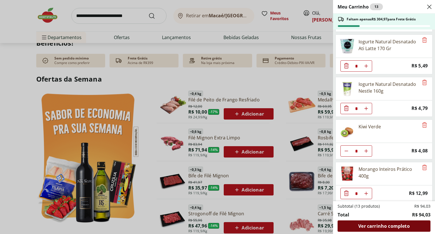
click at [394, 221] on div "Ver carrinho completo" at bounding box center [384, 226] width 93 height 11
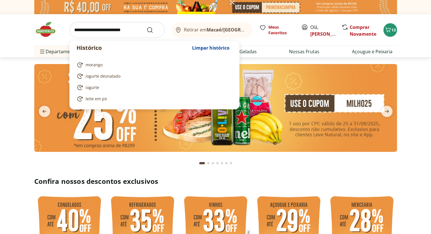
click at [132, 24] on input "search" at bounding box center [116, 30] width 95 height 16
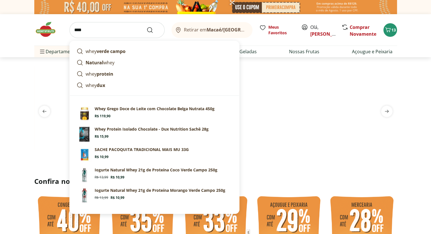
type input "****"
click at [147, 27] on button "Submit Search" at bounding box center [154, 30] width 14 height 7
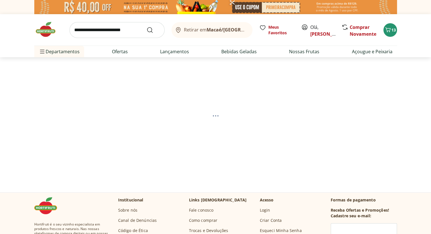
select select "**********"
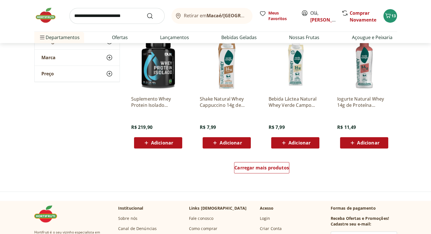
scroll to position [337, 0]
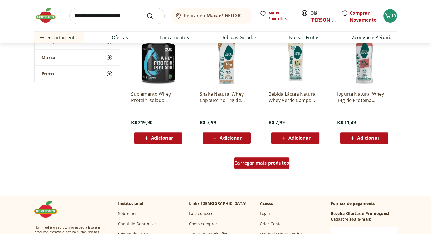
click at [259, 169] on link "Carregar mais produtos" at bounding box center [261, 164] width 55 height 14
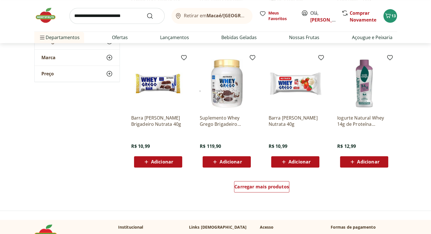
scroll to position [684, 0]
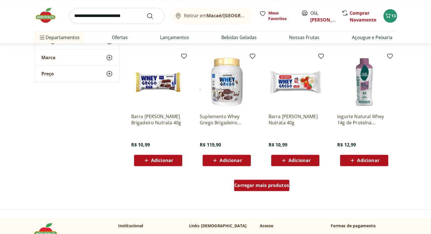
click at [257, 187] on span "Carregar mais produtos" at bounding box center [261, 185] width 55 height 5
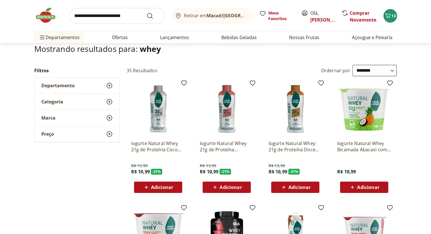
scroll to position [0, 0]
